Goal: Task Accomplishment & Management: Complete application form

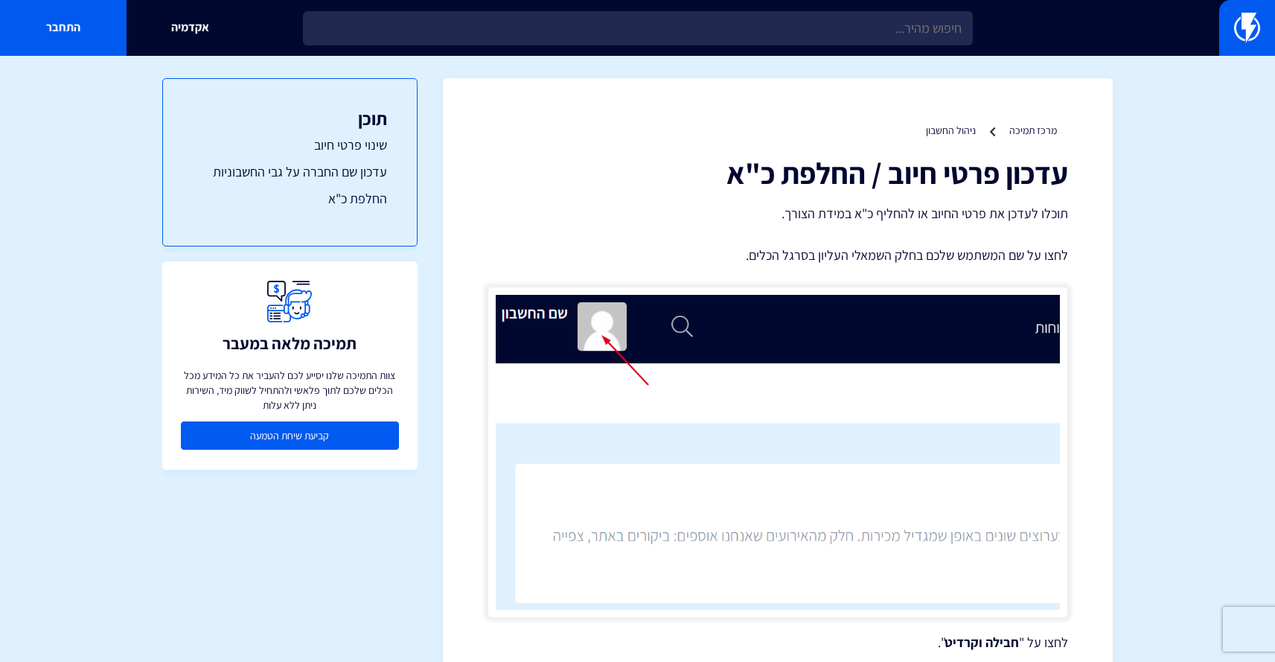
click at [342, 444] on link "קביעת שיחת הטמעה" at bounding box center [290, 435] width 218 height 28
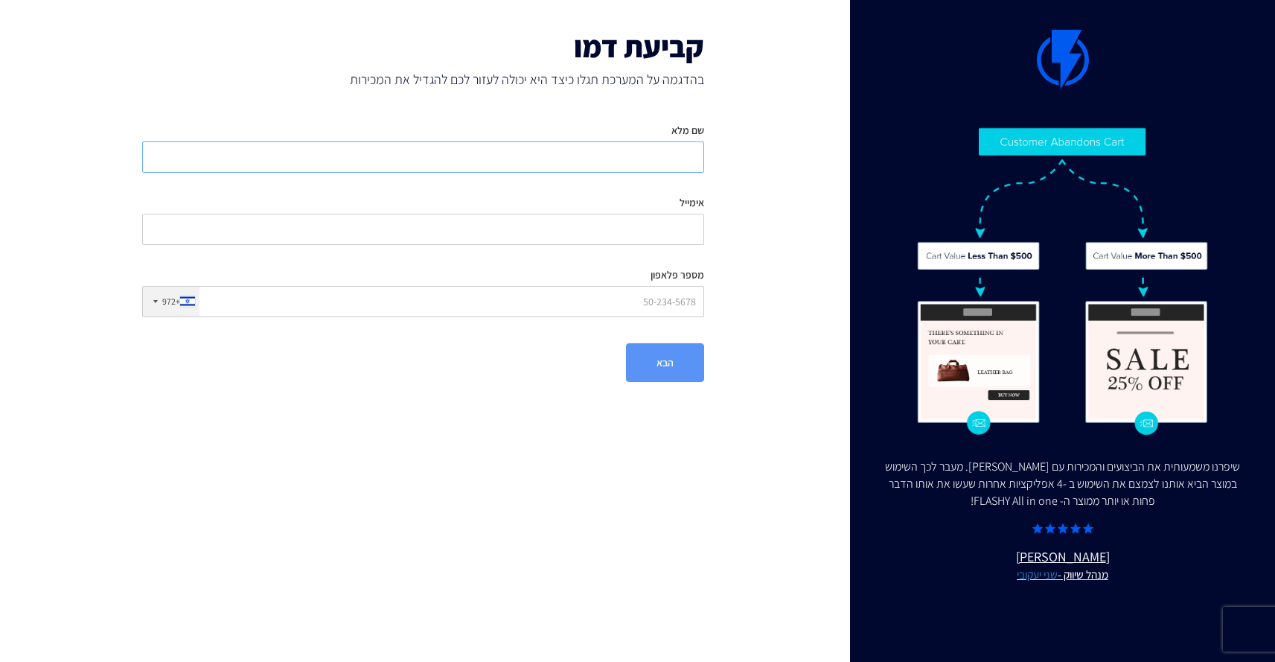
click at [643, 157] on input "שם מלא" at bounding box center [423, 156] width 562 height 31
type input "מתן חכימי"
type input "matanhakimi@gmail.com"
type input "0549924492"
click at [662, 357] on button "הבא" at bounding box center [665, 362] width 78 height 39
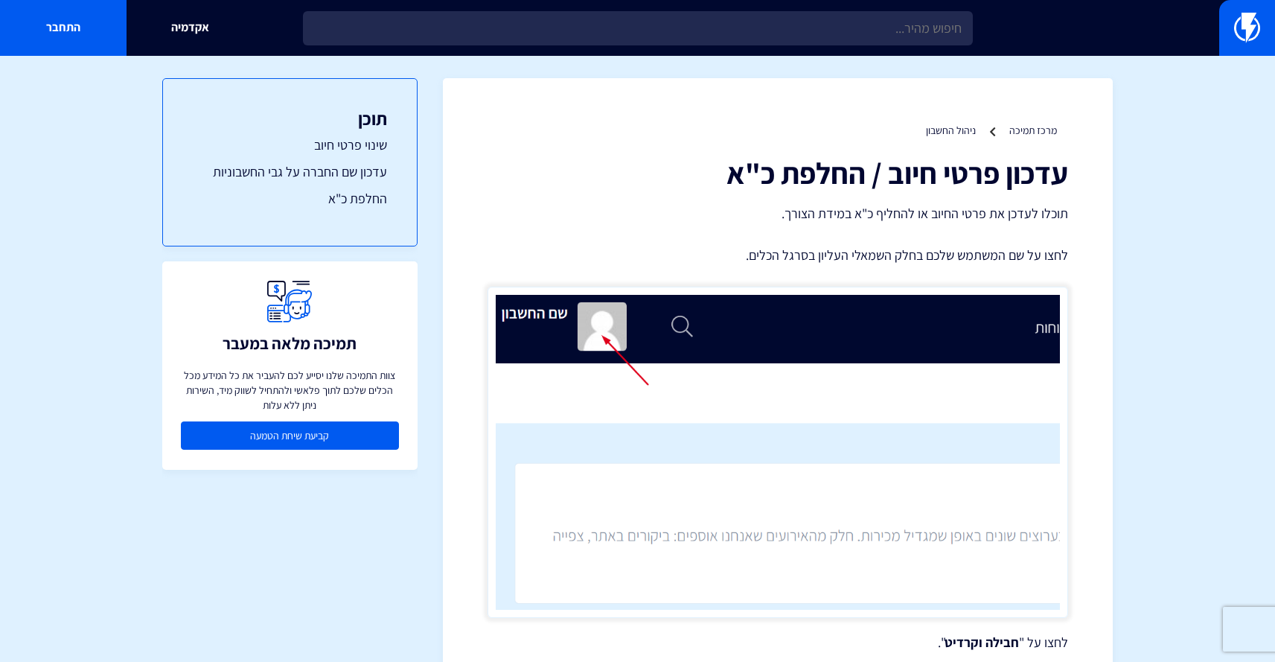
click at [299, 434] on link "קביעת שיחת הטמעה" at bounding box center [290, 435] width 218 height 28
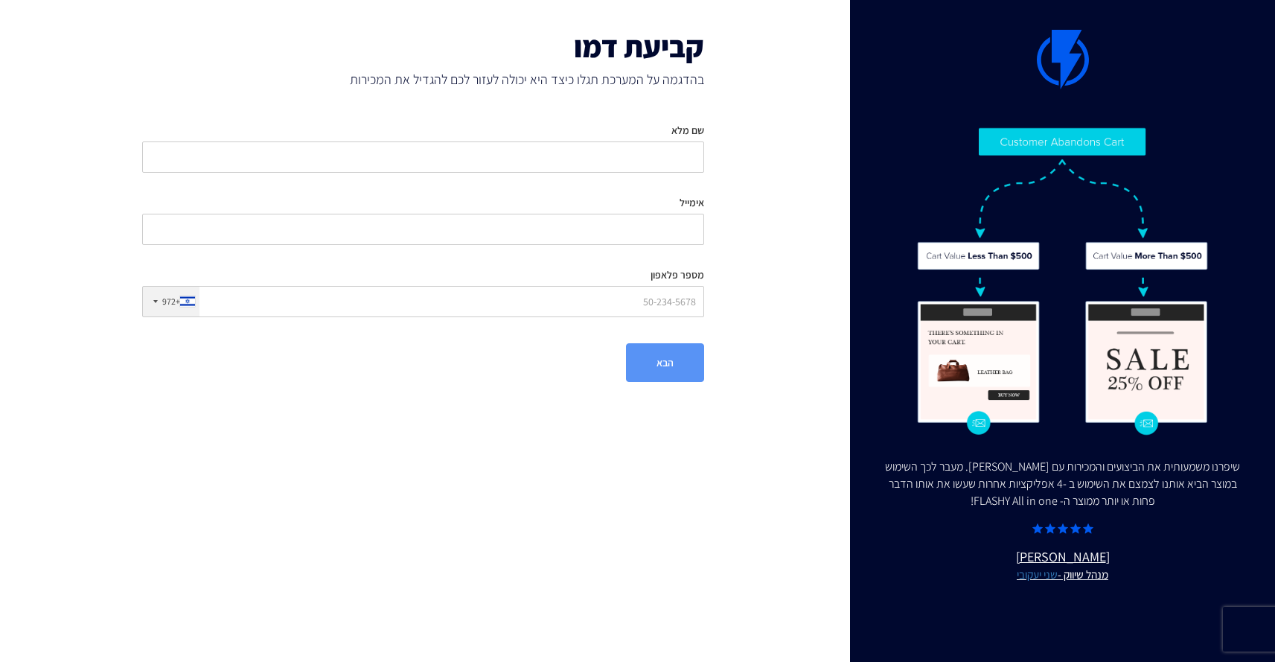
click at [664, 137] on div "שם מלא" at bounding box center [423, 142] width 562 height 61
click at [668, 154] on input "שם מלא" at bounding box center [423, 156] width 562 height 31
type input "תחושת בטן בע״מ"
type input "matanhakimi@gmail.com"
type input "0549924492"
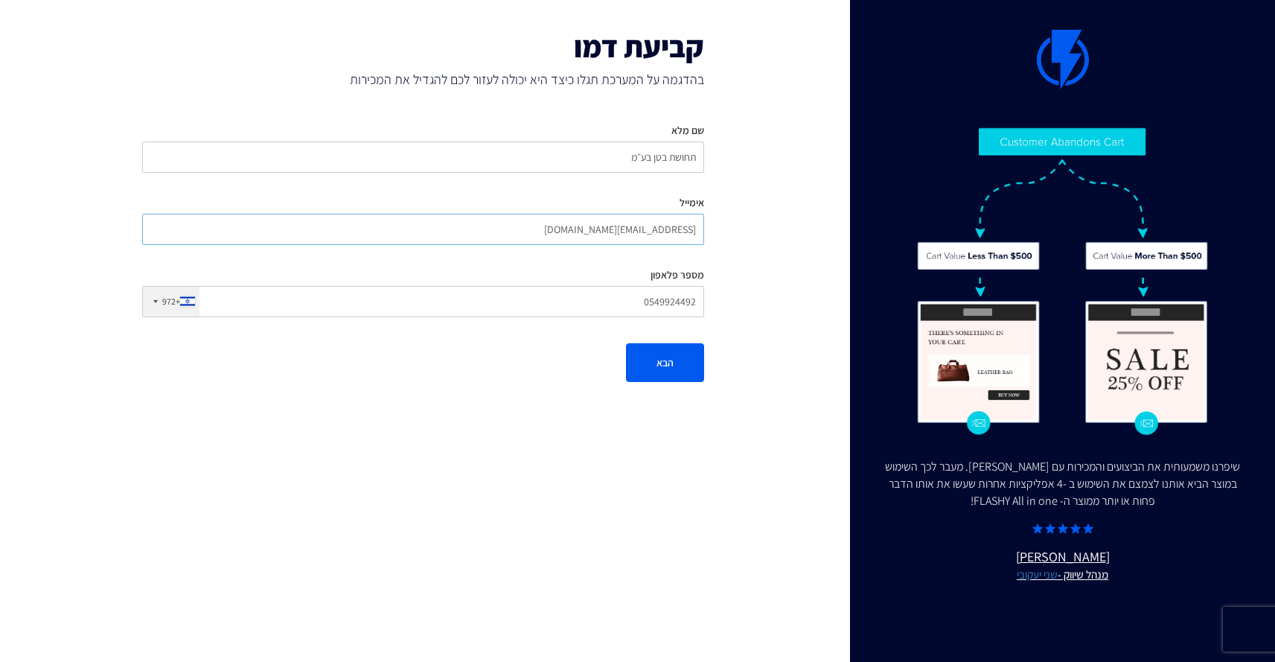
click at [659, 228] on input "matanhakimi@gmail.com" at bounding box center [423, 229] width 562 height 31
type input "connect@matanhakimi.com"
click at [694, 363] on button "הבא" at bounding box center [665, 362] width 78 height 39
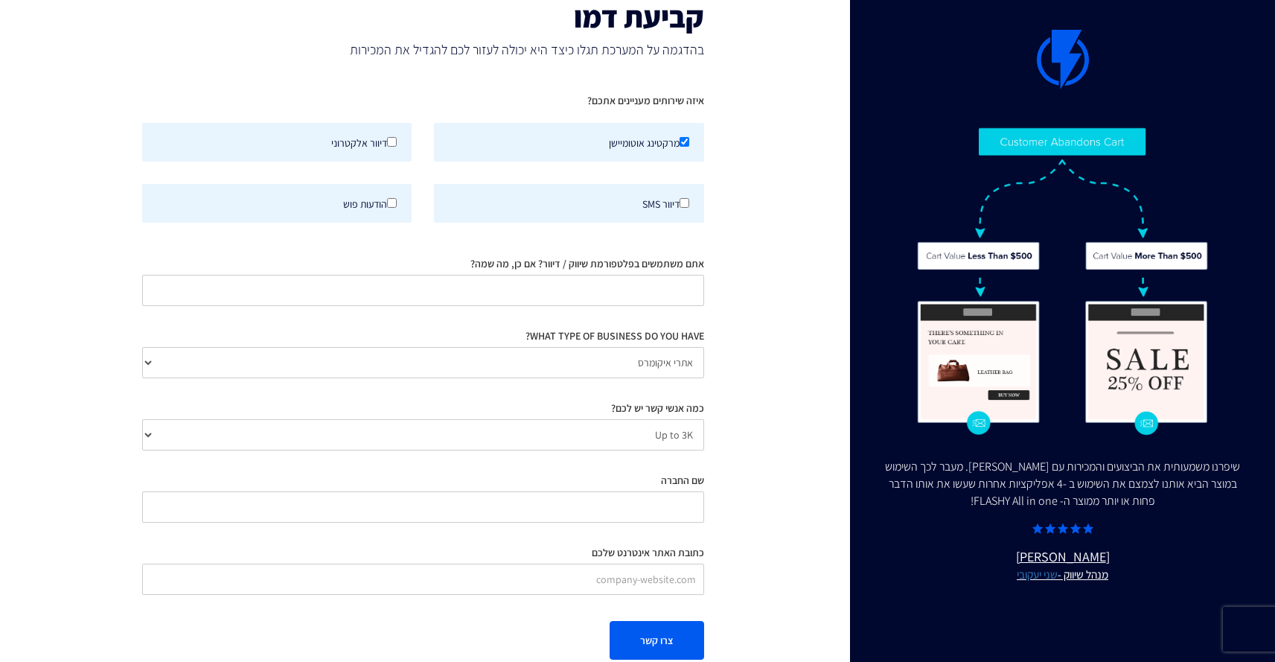
scroll to position [57, 0]
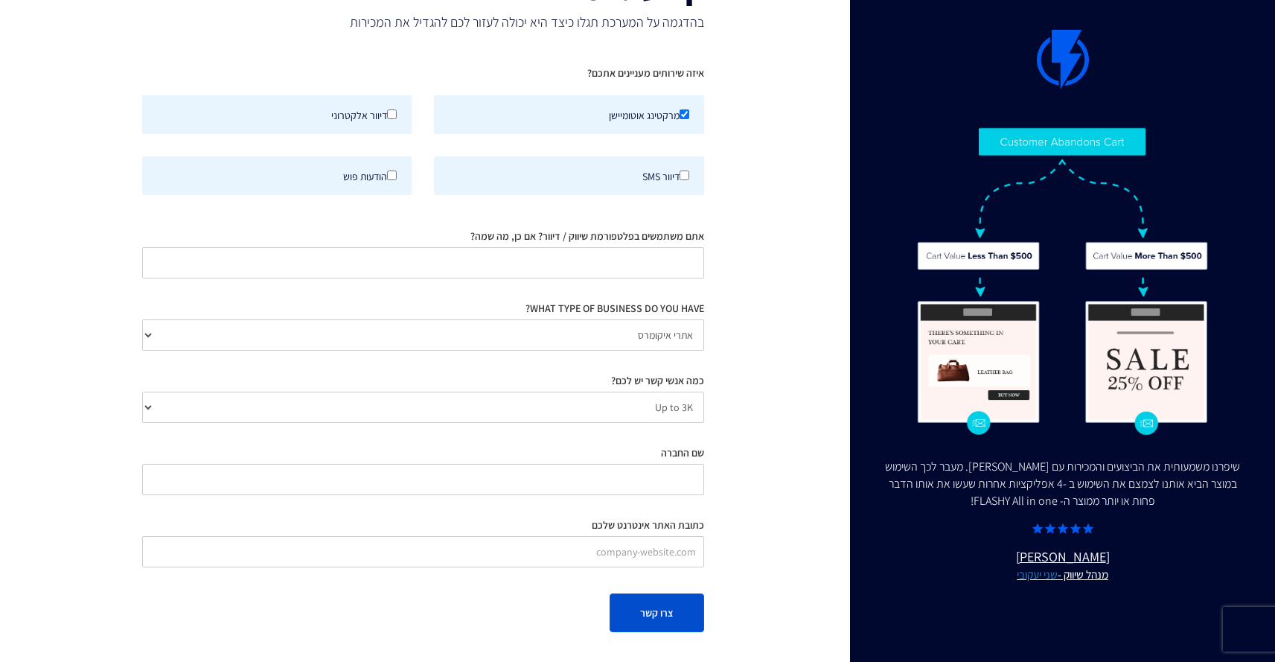
click at [645, 608] on button "צרו קשר" at bounding box center [656, 612] width 95 height 39
type input "תחושת בטן בע״מ"
click at [611, 541] on input "כתובת האתר אינטרנט שלכם" at bounding box center [423, 551] width 562 height 31
type input "matanhakimi.com"
click at [630, 628] on button "צרו קשר" at bounding box center [656, 612] width 95 height 39
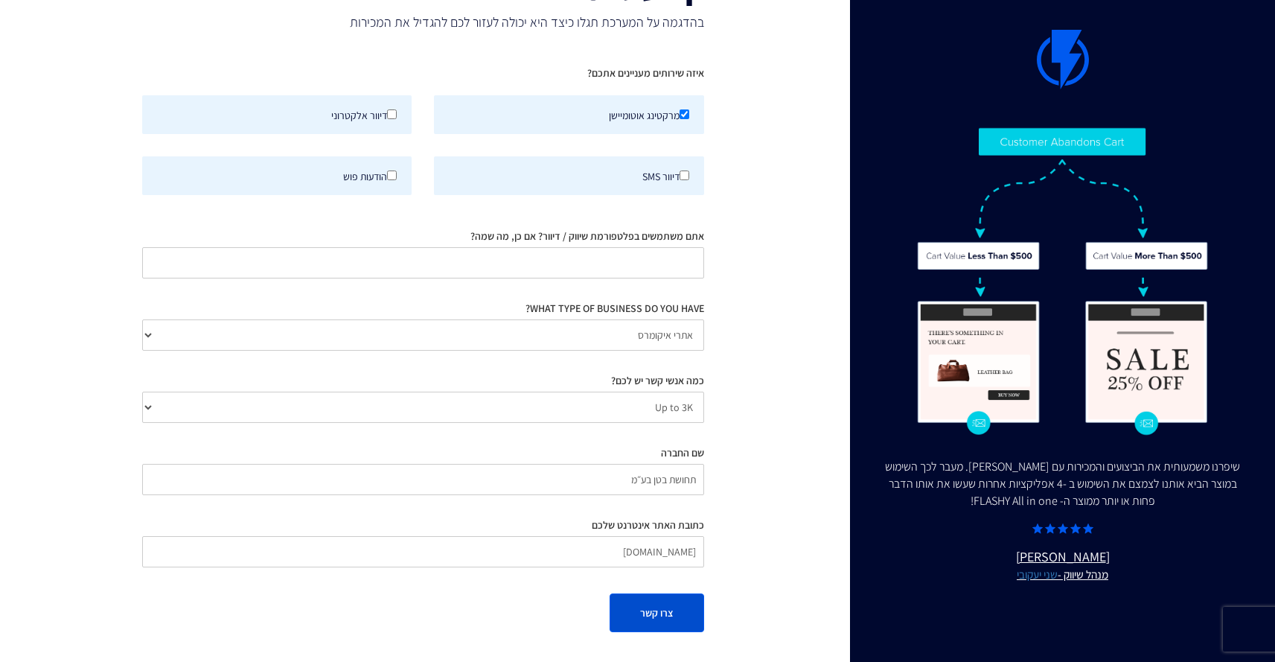
scroll to position [0, 0]
